Goal: Feedback & Contribution: Contribute content

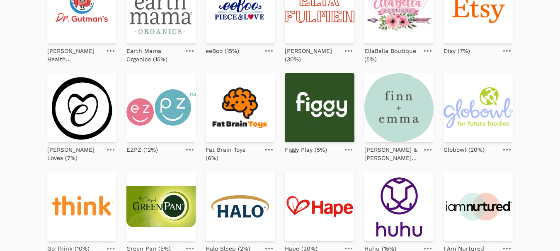
scroll to position [331, 0]
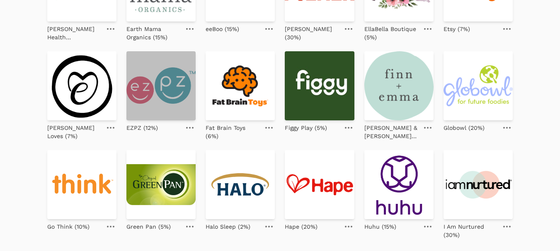
click at [179, 94] on img at bounding box center [160, 85] width 69 height 69
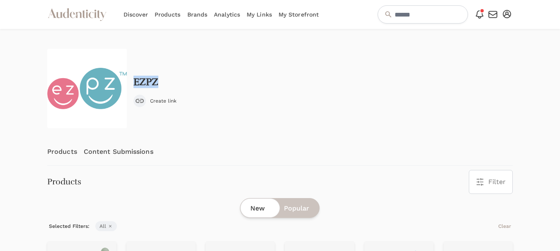
drag, startPoint x: 164, startPoint y: 82, endPoint x: 131, endPoint y: 84, distance: 33.6
click at [131, 84] on div "EZPZ Create link" at bounding box center [279, 89] width 465 height 80
copy h2 "EZPZ"
click at [113, 146] on link "Content Submissions" at bounding box center [119, 151] width 70 height 27
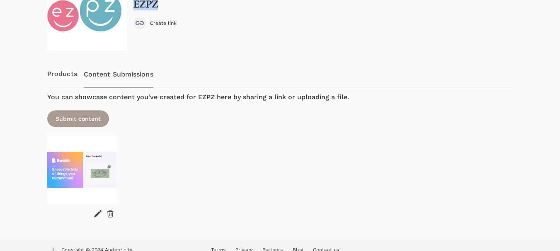
scroll to position [83, 0]
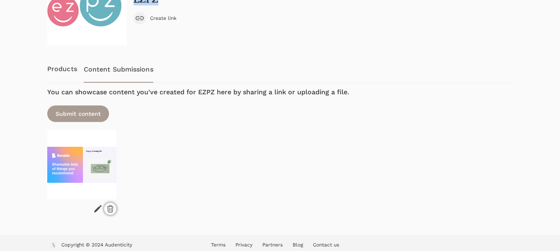
click at [109, 209] on icon at bounding box center [110, 209] width 6 height 7
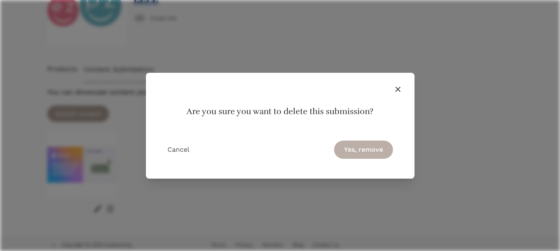
click at [361, 147] on button "Yes, remove" at bounding box center [363, 150] width 59 height 18
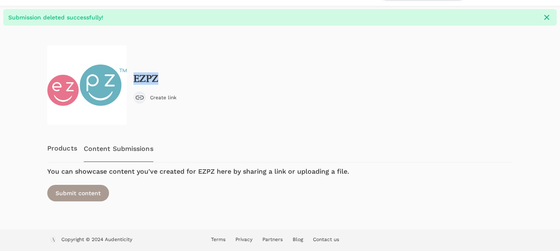
scroll to position [23, 0]
click at [59, 151] on link "Products" at bounding box center [62, 148] width 30 height 27
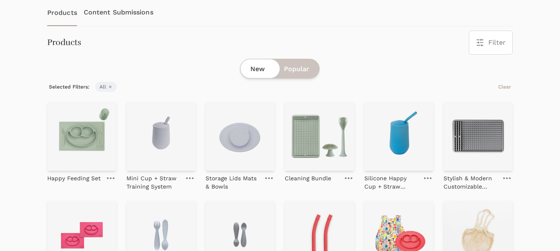
scroll to position [166, 0]
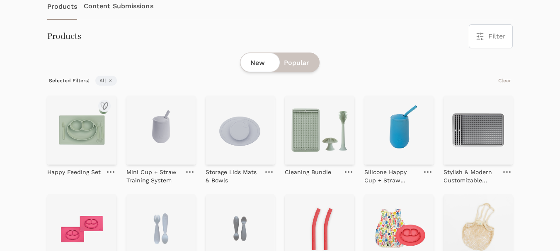
click at [84, 133] on img at bounding box center [81, 130] width 69 height 69
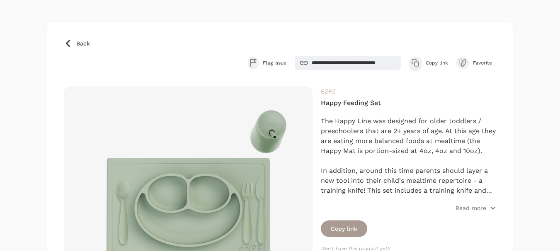
scroll to position [83, 0]
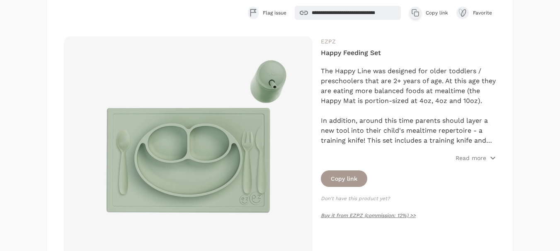
click at [434, 10] on span "Copy link" at bounding box center [436, 13] width 22 height 7
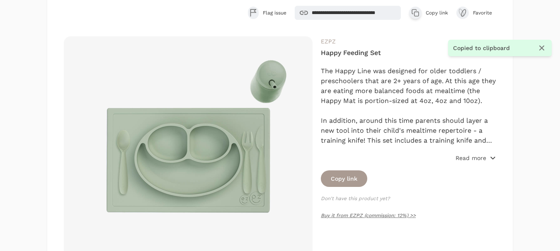
click at [466, 160] on p "Read more" at bounding box center [470, 158] width 31 height 8
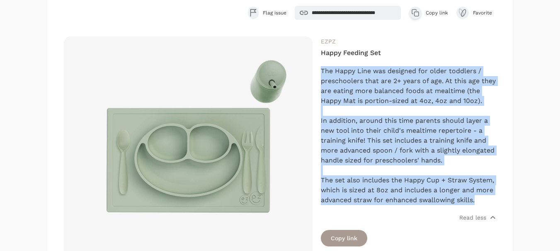
drag, startPoint x: 321, startPoint y: 68, endPoint x: 511, endPoint y: 198, distance: 230.0
click at [511, 198] on div "**********" at bounding box center [279, 220] width 465 height 494
copy div "The Happy Line was designed for older toddlers / preschoolers that are 2+ years…"
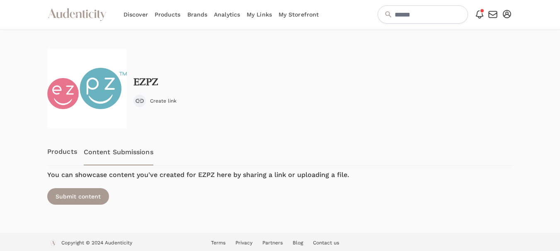
scroll to position [3, 0]
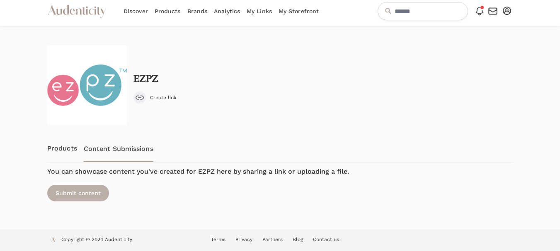
click at [83, 194] on div "Submit content" at bounding box center [78, 193] width 62 height 17
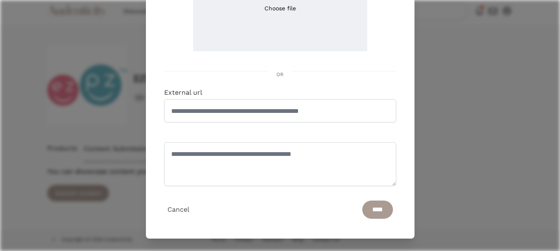
scroll to position [143, 0]
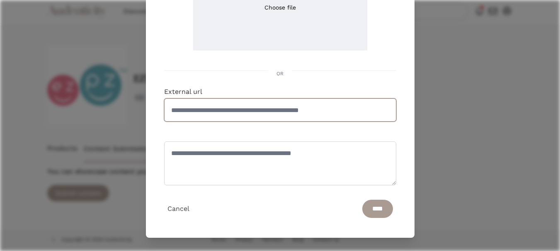
click at [295, 111] on input "External url" at bounding box center [280, 110] width 232 height 23
paste input "**********"
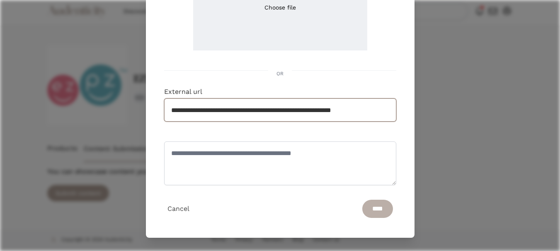
type input "**********"
click at [369, 211] on input "****" at bounding box center [377, 209] width 31 height 18
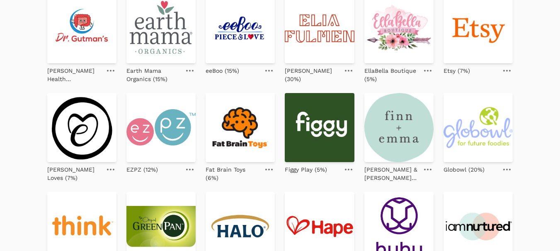
scroll to position [290, 0]
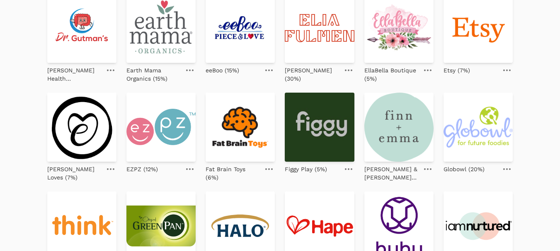
click at [333, 126] on img at bounding box center [319, 127] width 69 height 69
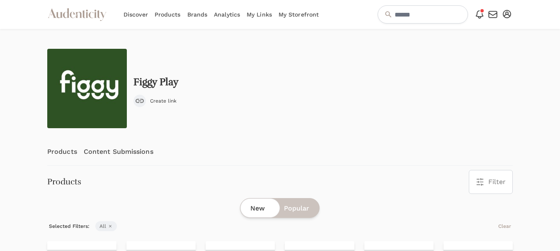
click at [105, 68] on div "Figgy Play Create link Previous Products Content Submissions Next Products Filt…" at bounding box center [279, 246] width 465 height 394
click at [126, 149] on link "Content Submissions" at bounding box center [119, 151] width 70 height 27
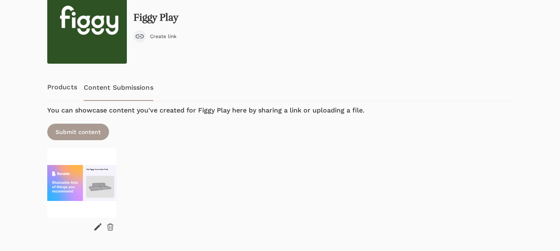
scroll to position [88, 0]
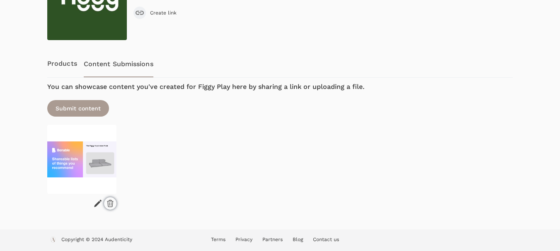
click at [109, 203] on icon at bounding box center [110, 204] width 8 height 8
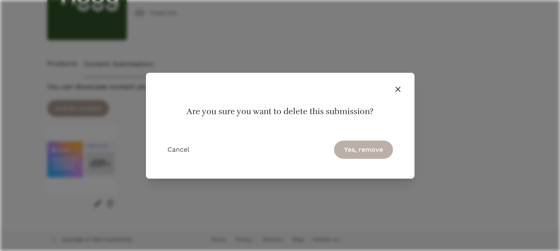
click at [360, 151] on button "Yes, remove" at bounding box center [363, 150] width 59 height 18
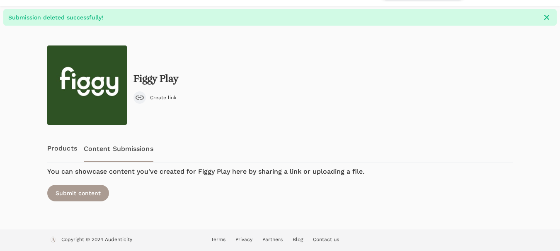
scroll to position [0, 0]
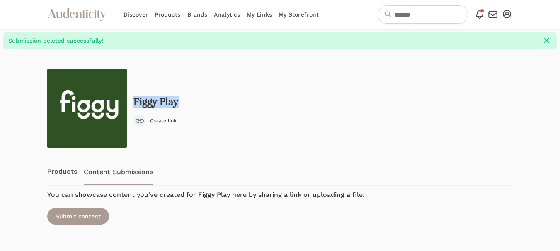
drag, startPoint x: 188, startPoint y: 102, endPoint x: 134, endPoint y: 98, distance: 53.6
click at [134, 98] on div "Figgy Play Create link" at bounding box center [279, 109] width 465 height 80
copy h2 "Figgy Play"
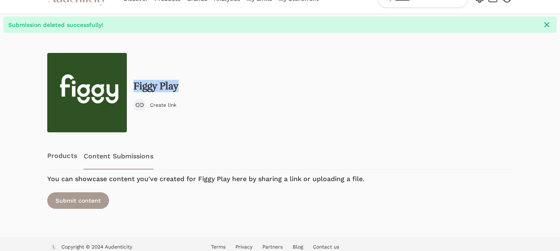
scroll to position [23, 0]
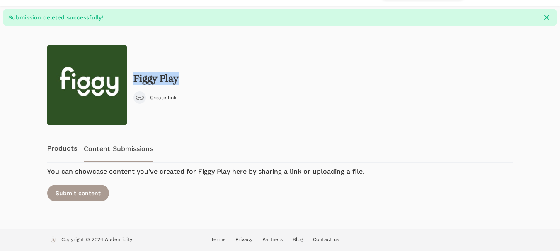
click at [60, 149] on link "Products" at bounding box center [62, 148] width 30 height 27
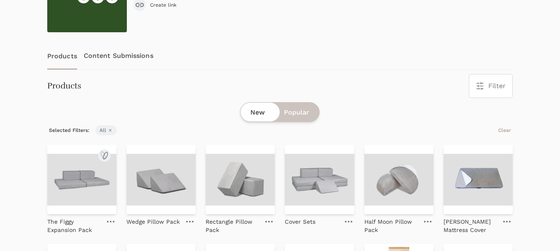
scroll to position [166, 0]
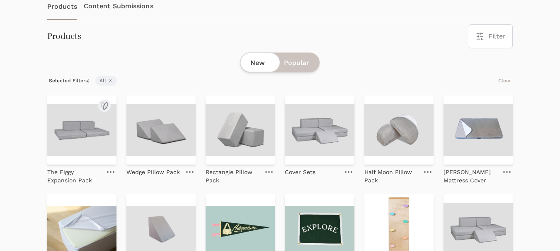
click at [83, 138] on img at bounding box center [81, 130] width 69 height 69
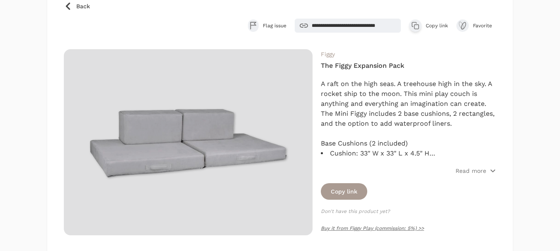
scroll to position [83, 0]
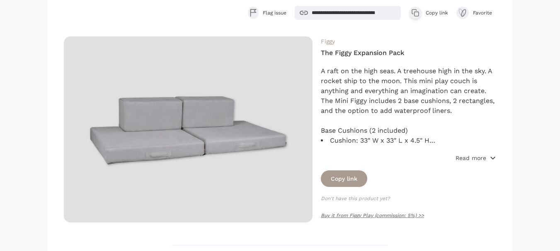
click at [472, 161] on p "Read more" at bounding box center [470, 158] width 31 height 8
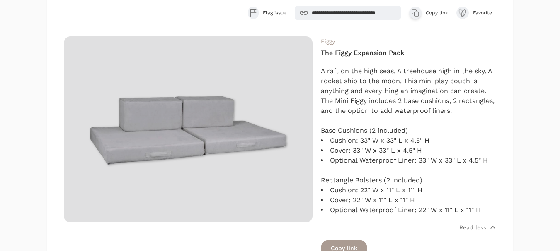
click at [426, 12] on span "Copy link" at bounding box center [436, 13] width 22 height 7
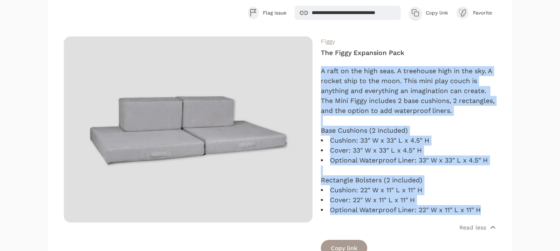
drag, startPoint x: 321, startPoint y: 70, endPoint x: 489, endPoint y: 210, distance: 219.0
click at [489, 211] on div "A raft on the high seas. A treehouse high in the sky. A rocket ship to the moon…" at bounding box center [408, 140] width 175 height 149
copy div "A raft on the high seas. A treehouse high in the sky. A rocket ship to the moon…"
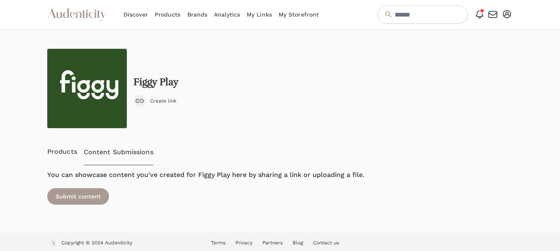
scroll to position [3, 0]
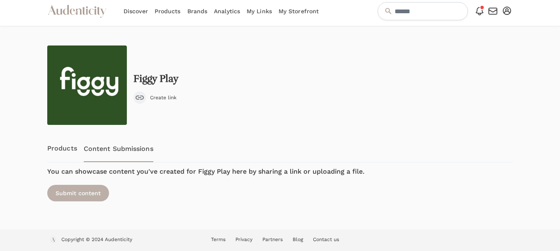
click at [90, 198] on div "Submit content" at bounding box center [78, 193] width 62 height 17
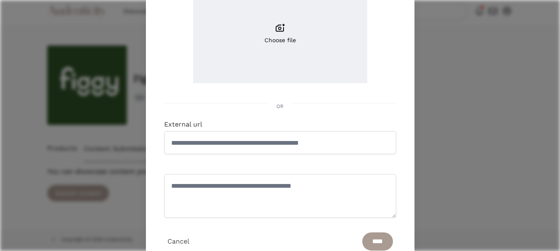
scroll to position [124, 0]
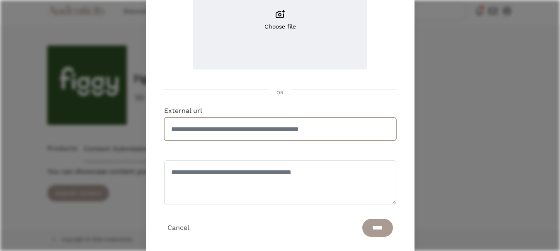
click at [246, 134] on input "External url" at bounding box center [280, 129] width 232 height 23
paste input "**********"
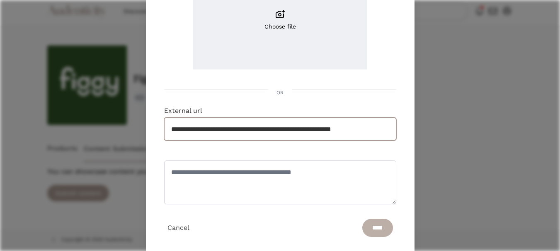
type input "**********"
click at [369, 231] on input "****" at bounding box center [377, 228] width 31 height 18
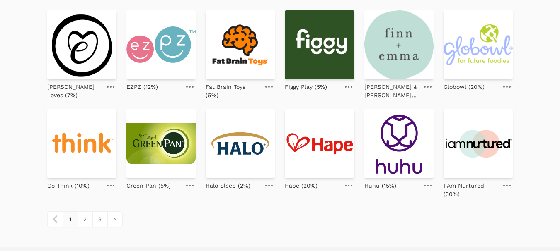
scroll to position [373, 0]
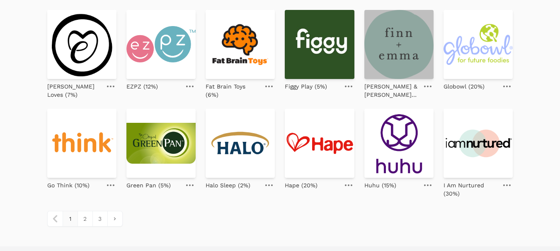
click at [411, 47] on img at bounding box center [398, 44] width 69 height 69
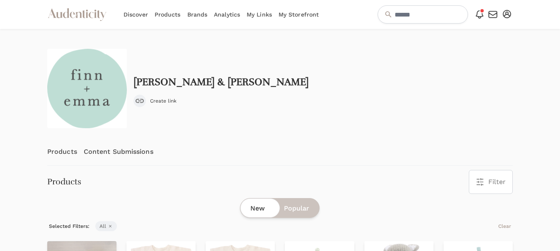
click at [118, 149] on link "Content Submissions" at bounding box center [119, 151] width 70 height 27
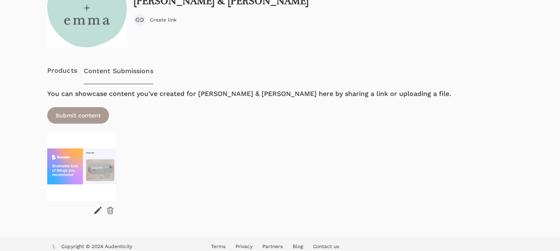
scroll to position [83, 0]
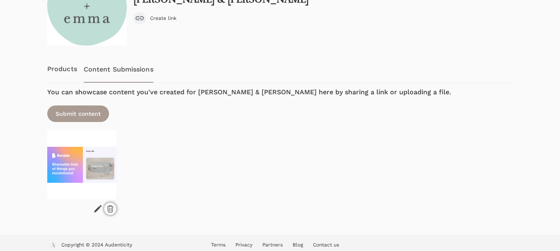
click at [111, 205] on icon at bounding box center [110, 209] width 8 height 8
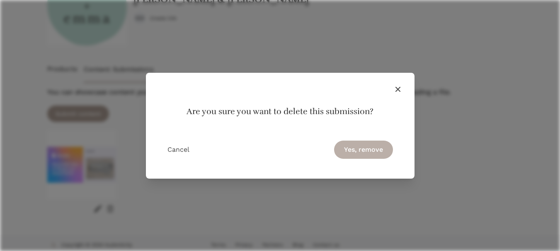
click at [362, 147] on button "Yes, remove" at bounding box center [363, 150] width 59 height 18
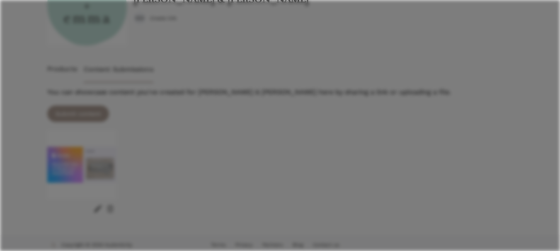
scroll to position [23, 0]
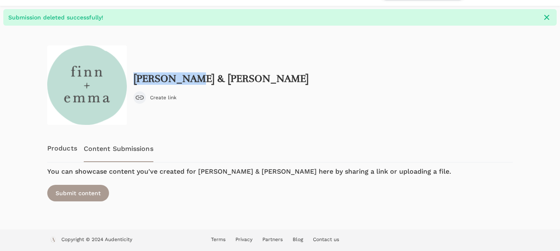
drag, startPoint x: 203, startPoint y: 80, endPoint x: 135, endPoint y: 73, distance: 68.3
click at [135, 73] on div "Finn & Emma Create link" at bounding box center [279, 86] width 465 height 80
copy h2 "Finn & Emma"
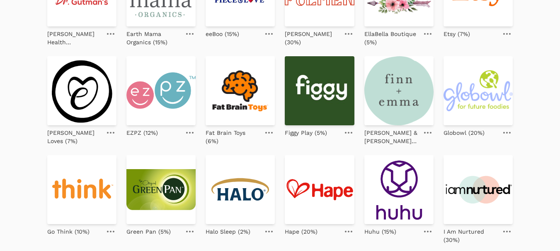
scroll to position [373, 0]
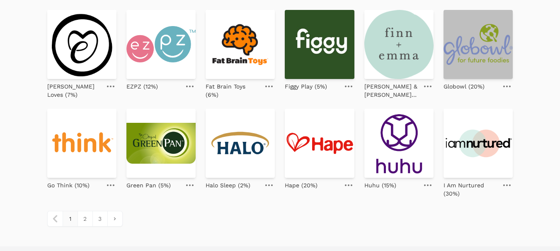
click at [472, 51] on img at bounding box center [477, 44] width 69 height 69
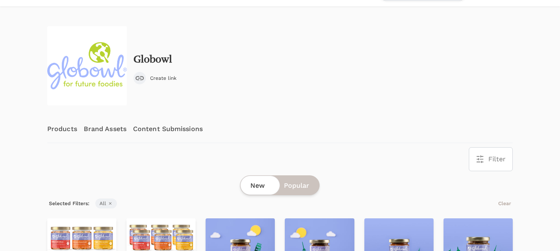
scroll to position [41, 0]
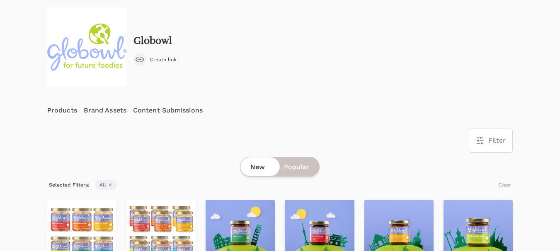
click at [157, 109] on link "Content Submissions" at bounding box center [168, 110] width 70 height 27
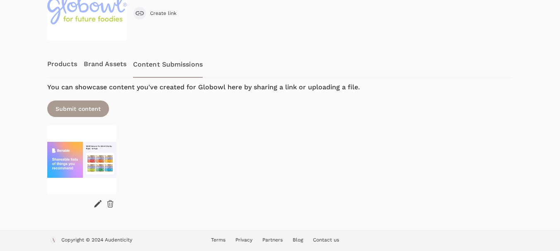
scroll to position [88, 0]
click at [113, 206] on icon at bounding box center [110, 204] width 8 height 8
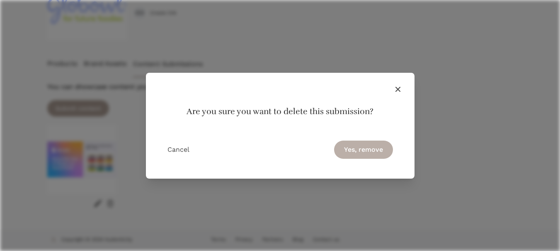
click at [362, 151] on button "Yes, remove" at bounding box center [363, 150] width 59 height 18
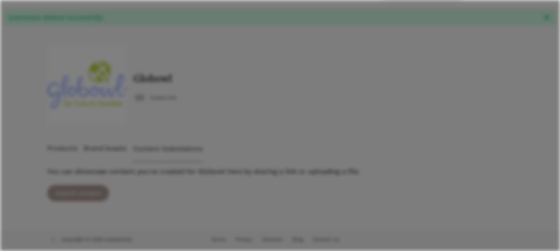
scroll to position [23, 0]
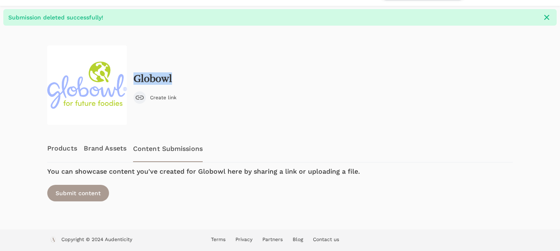
drag, startPoint x: 185, startPoint y: 79, endPoint x: 134, endPoint y: 77, distance: 51.0
click at [134, 77] on div "Globowl Create link" at bounding box center [279, 86] width 465 height 80
copy h2 "Globowl"
click at [68, 147] on link "Products" at bounding box center [62, 148] width 30 height 27
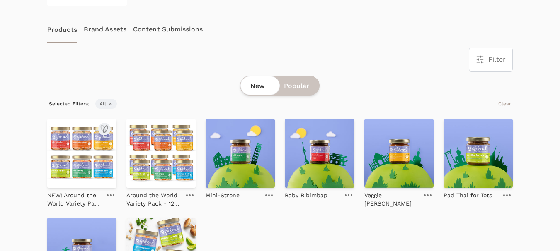
scroll to position [166, 0]
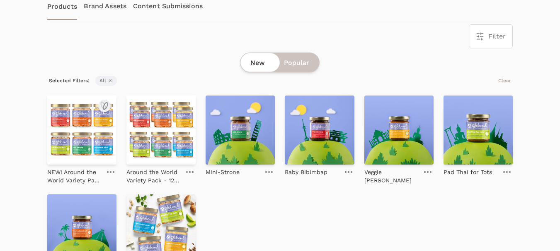
click at [81, 139] on img at bounding box center [81, 130] width 69 height 69
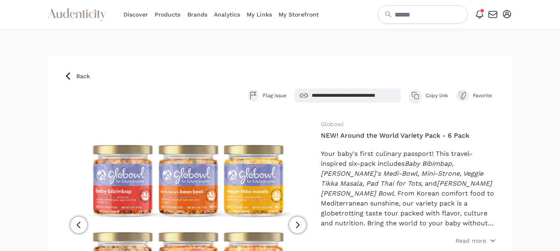
scroll to position [41, 0]
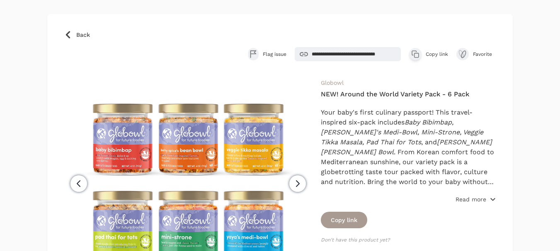
click at [468, 200] on p "Read more" at bounding box center [470, 200] width 31 height 8
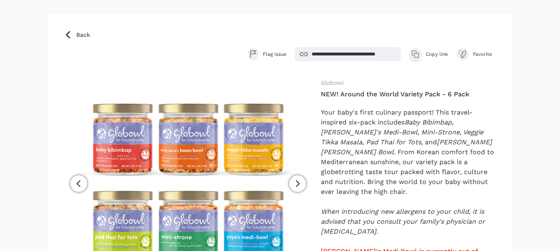
click at [438, 53] on span "Copy link" at bounding box center [436, 54] width 22 height 7
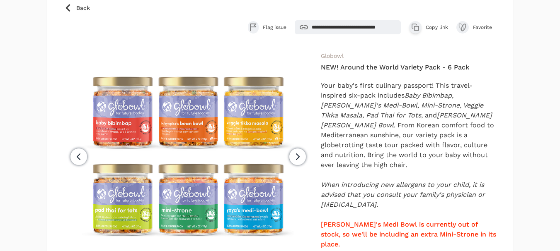
scroll to position [83, 0]
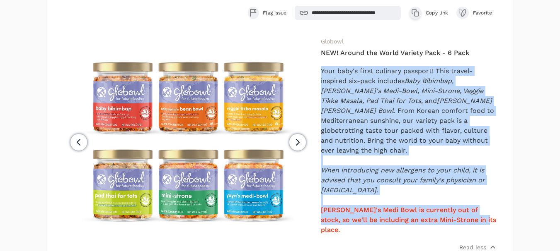
drag, startPoint x: 321, startPoint y: 68, endPoint x: 498, endPoint y: 210, distance: 226.3
click at [498, 210] on div "**********" at bounding box center [279, 236] width 465 height 526
copy div "Your baby's first culinary passport! This travel-inspired six - pack includes B…"
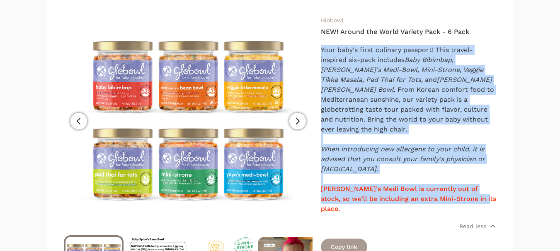
scroll to position [124, 0]
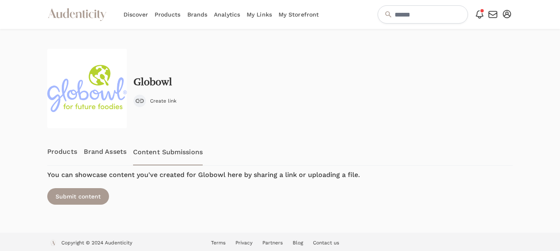
scroll to position [3, 0]
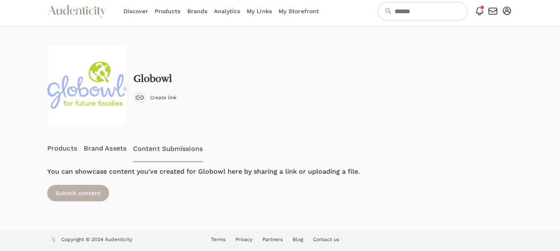
click at [83, 193] on div "Submit content" at bounding box center [78, 193] width 62 height 17
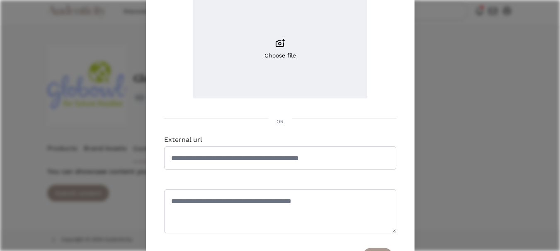
scroll to position [124, 0]
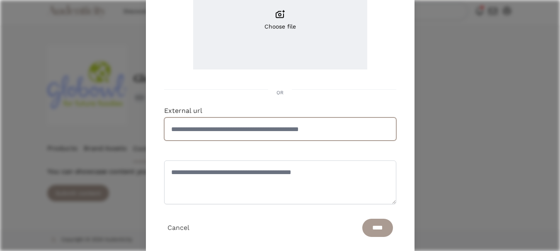
click at [262, 135] on input "External url" at bounding box center [280, 129] width 232 height 23
paste input "**********"
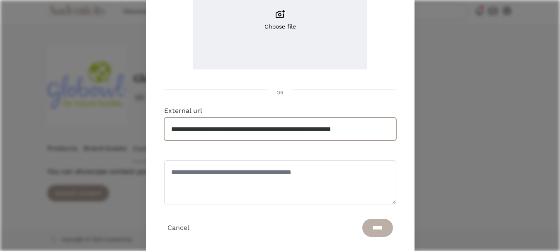
type input "**********"
click at [366, 232] on input "****" at bounding box center [377, 228] width 31 height 18
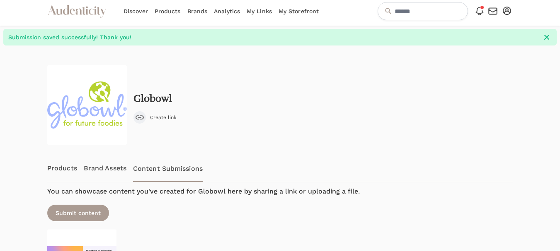
click at [10, 50] on div at bounding box center [20, 190] width 41 height 289
